Goal: Communication & Community: Answer question/provide support

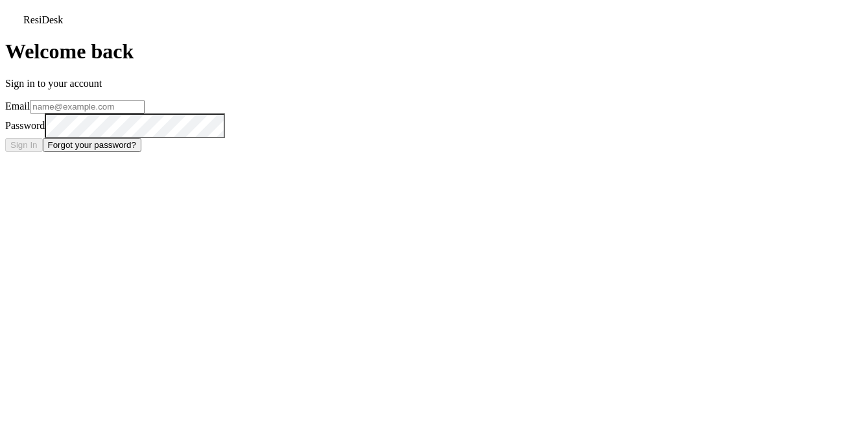
type input "harleyc@imsdevelopment.net"
click at [43, 152] on button "Sign In" at bounding box center [24, 145] width 38 height 14
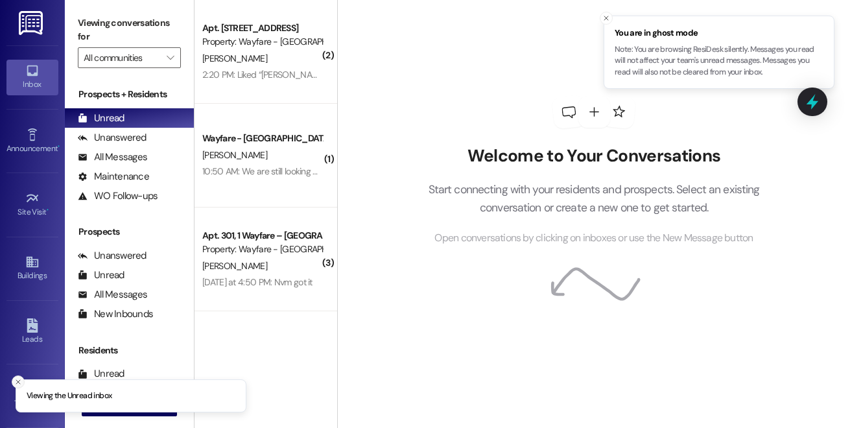
click at [16, 379] on icon "Close toast" at bounding box center [18, 382] width 8 height 8
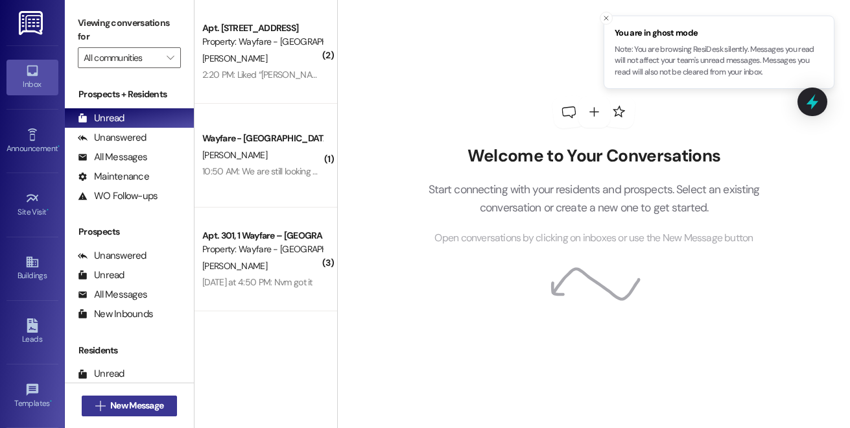
click at [139, 405] on span "New Message" at bounding box center [136, 406] width 53 height 14
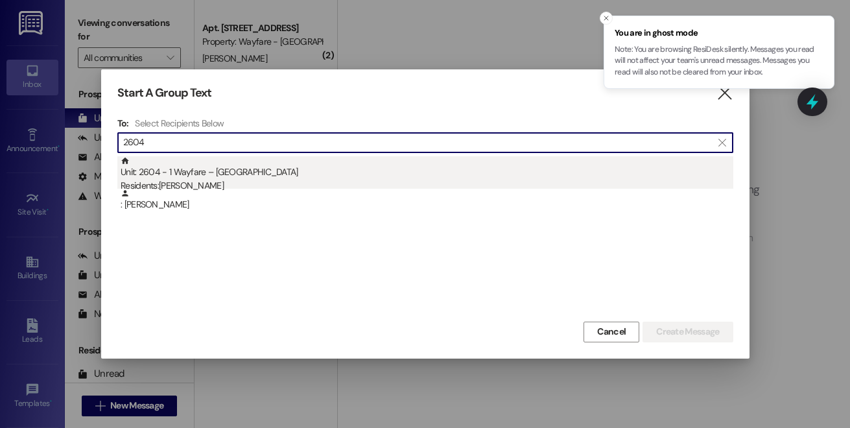
type input "2604"
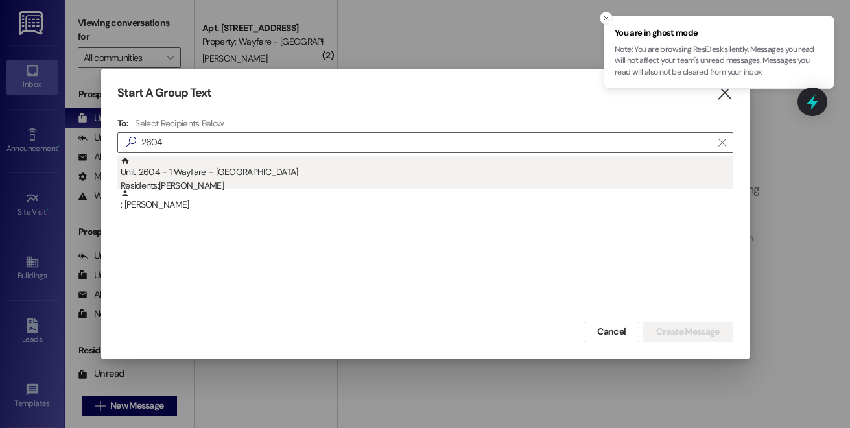
click at [313, 179] on div "Residents: [PERSON_NAME]" at bounding box center [427, 186] width 613 height 14
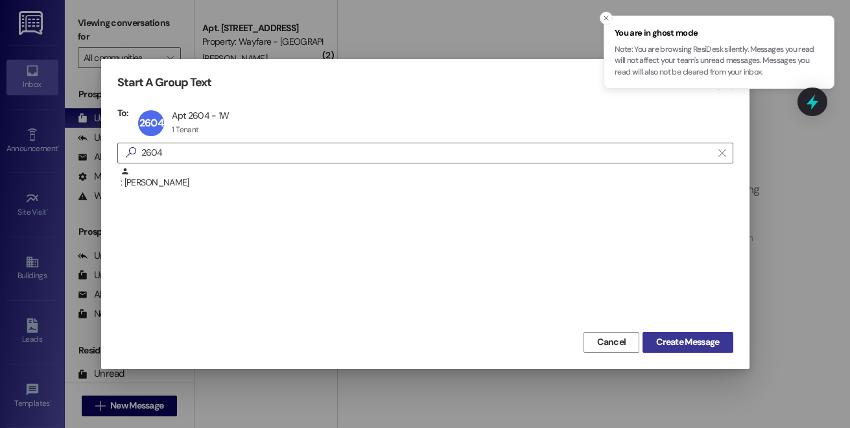
click at [656, 345] on span "Create Message" at bounding box center [687, 342] width 63 height 14
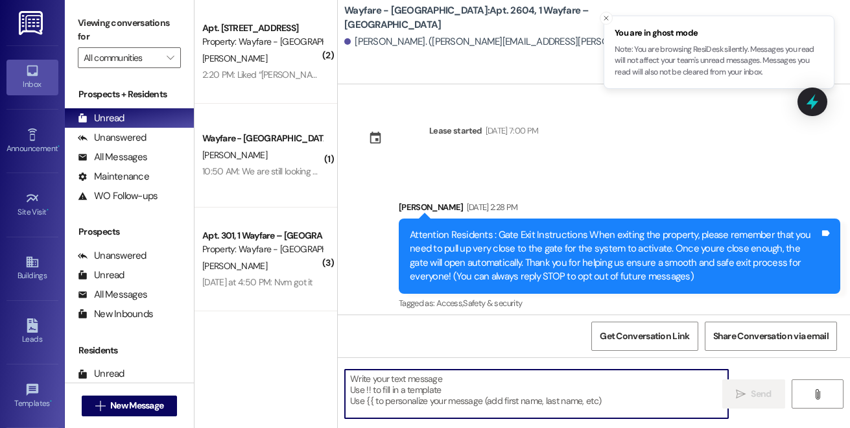
click at [450, 392] on textarea at bounding box center [536, 393] width 383 height 49
click at [450, 389] on textarea at bounding box center [536, 393] width 383 height 49
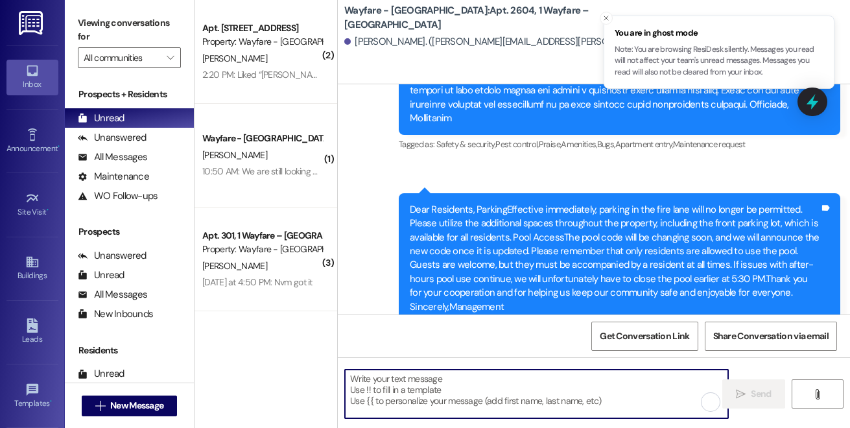
click at [477, 386] on textarea at bounding box center [536, 393] width 383 height 49
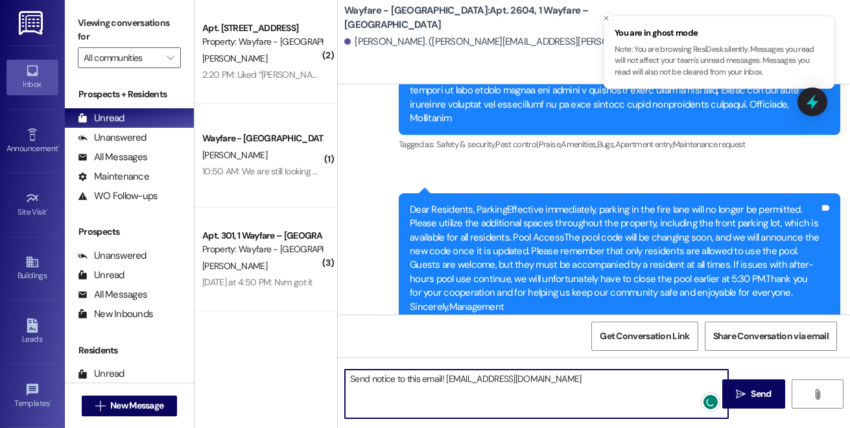
type textarea "Send notice to this email! [EMAIL_ADDRESS][DOMAIN_NAME]"
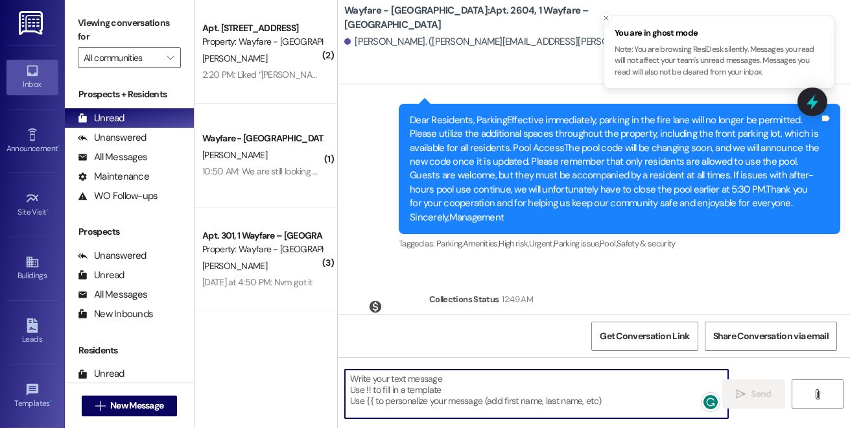
scroll to position [0, 0]
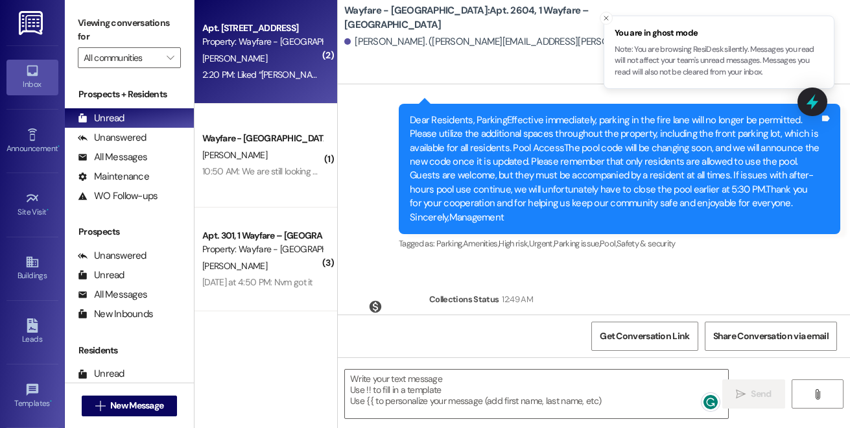
click at [268, 82] on div "2:20 PM: Liked “[PERSON_NAME] (Wayfare - [GEOGRAPHIC_DATA]): Thank you for lett…" at bounding box center [262, 75] width 123 height 16
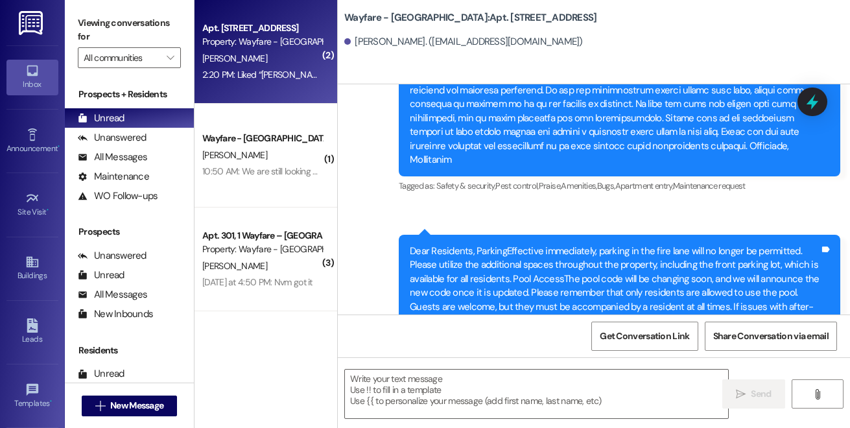
scroll to position [26968, 0]
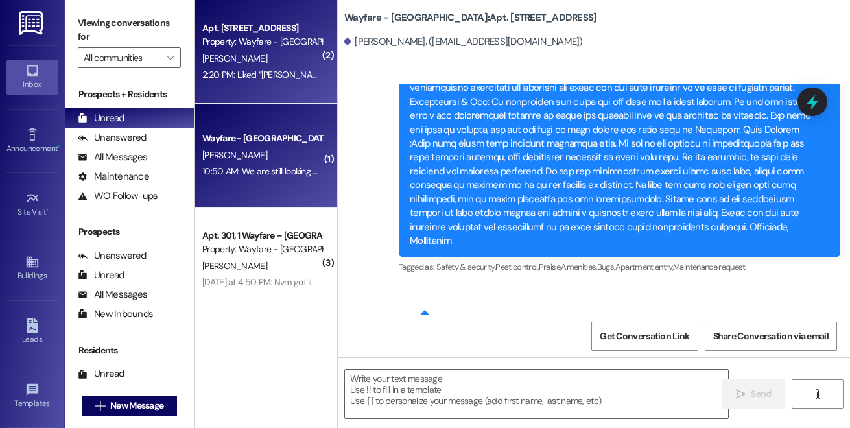
click at [286, 145] on div "Wayfare - [GEOGRAPHIC_DATA]" at bounding box center [262, 139] width 120 height 14
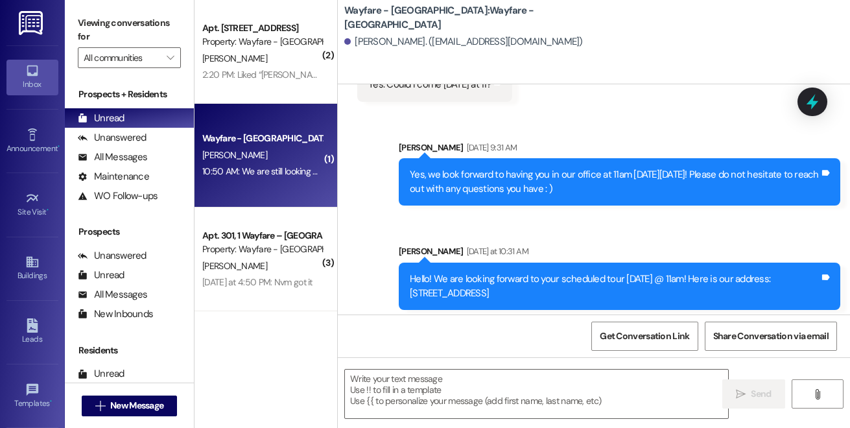
scroll to position [191, 0]
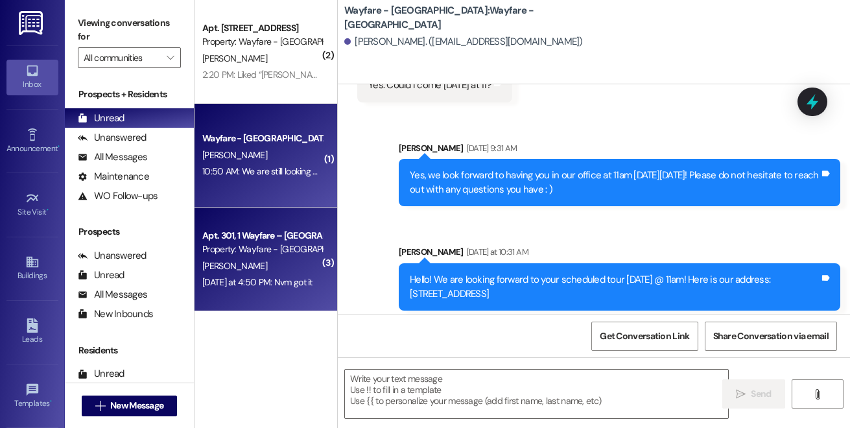
click at [295, 255] on div "Property: Wayfare - [GEOGRAPHIC_DATA]" at bounding box center [262, 249] width 120 height 14
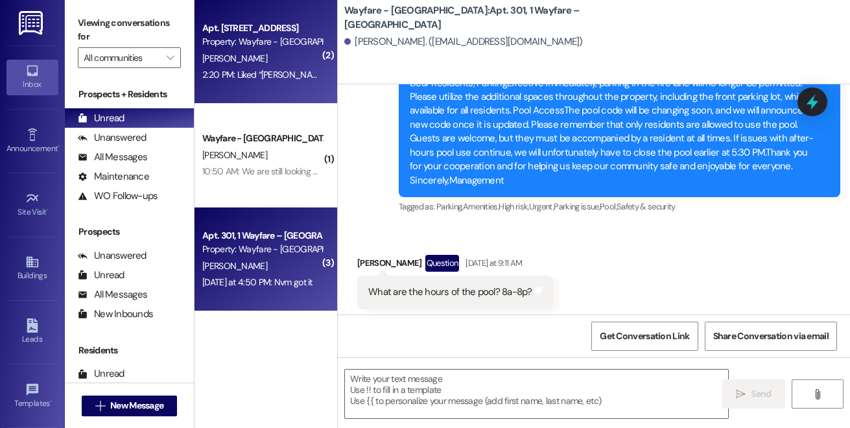
scroll to position [0, 0]
